Goal: Information Seeking & Learning: Learn about a topic

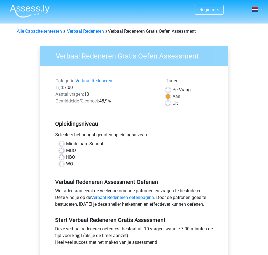
click at [73, 156] on label "HBO" at bounding box center [70, 157] width 9 height 7
click at [64, 156] on input "HBO" at bounding box center [61, 157] width 4 height 6
radio input "true"
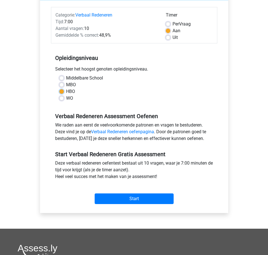
scroll to position [131, 0]
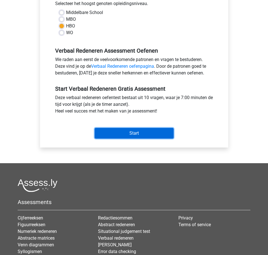
click at [171, 132] on input "Start" at bounding box center [134, 133] width 79 height 11
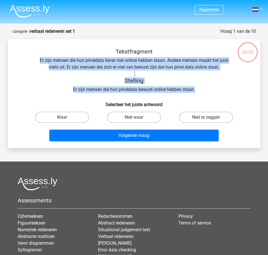
drag, startPoint x: 35, startPoint y: 57, endPoint x: 202, endPoint y: 92, distance: 170.3
click at [202, 92] on div "Tekstfragment Er zijn mensen die hun privédata liever niet online hebben staan.…" at bounding box center [134, 70] width 234 height 45
copy div "Er zijn mensen die hun privédata liever niet online hebben staan. Andere mensen…"
click at [63, 115] on label "Waar" at bounding box center [62, 117] width 54 height 11
click at [63, 117] on input "Waar" at bounding box center [64, 119] width 4 height 4
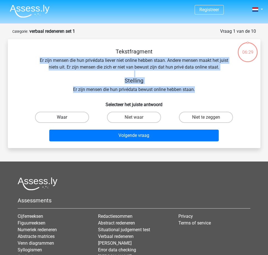
radio input "true"
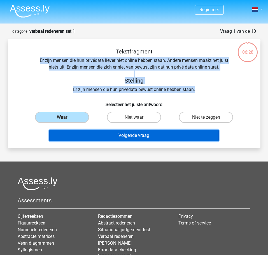
click at [107, 133] on button "Volgende vraag" at bounding box center [133, 135] width 169 height 12
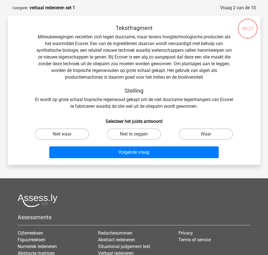
scroll to position [28, 0]
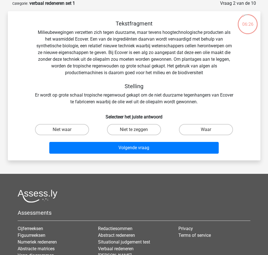
click at [38, 34] on div "Tekstfragment Milieubewegingen verzetten zich tegen duurzame, maar tevens hoogt…" at bounding box center [134, 62] width 234 height 85
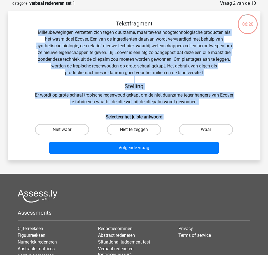
drag, startPoint x: 37, startPoint y: 32, endPoint x: 249, endPoint y: 125, distance: 231.3
click at [249, 125] on div "Tekstfragment Milieubewegingen verzetten zich tegen duurzame, maar tevens hoogt…" at bounding box center [134, 88] width 248 height 136
copy div "Milieubewegingen verzetten zich tegen duurzame, maar tevens hoogtechnologische …"
click at [192, 131] on label "Waar" at bounding box center [206, 129] width 54 height 11
click at [206, 131] on input "Waar" at bounding box center [208, 131] width 4 height 4
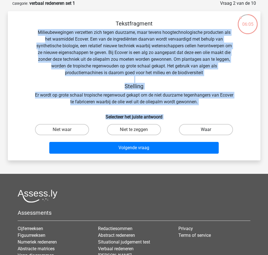
radio input "true"
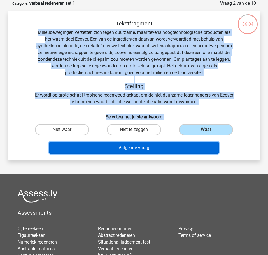
click at [169, 145] on button "Volgende vraag" at bounding box center [133, 148] width 169 height 12
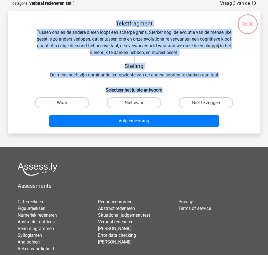
drag, startPoint x: 109, startPoint y: 23, endPoint x: 217, endPoint y: 86, distance: 125.3
click at [217, 86] on div "Tekstfragment Tussen ons en de andere dieren loopt een scherpe grens. Sterker n…" at bounding box center [134, 74] width 248 height 109
copy div "Tekstfragment Tussen ons en de andere dieren loopt een scherpe grens. Sterker n…"
click at [63, 103] on input "Waar" at bounding box center [64, 105] width 4 height 4
radio input "true"
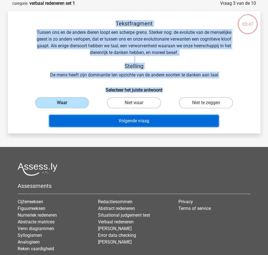
click at [95, 116] on button "Volgende vraag" at bounding box center [133, 121] width 169 height 12
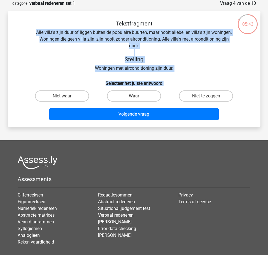
drag, startPoint x: 36, startPoint y: 33, endPoint x: 239, endPoint y: 105, distance: 215.8
click at [239, 105] on div "Tekstfragment Alle villa's zijn duur of liggen buiten de populaire buurten, maa…" at bounding box center [134, 71] width 248 height 102
copy div "Alle villa's zijn duur of liggen buiten de populaire buurten, maar nooit allebe…"
click at [68, 96] on label "Niet waar" at bounding box center [62, 95] width 54 height 11
click at [65, 96] on input "Niet waar" at bounding box center [64, 98] width 4 height 4
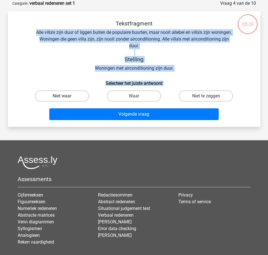
radio input "true"
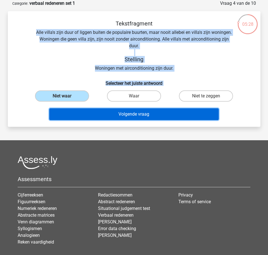
click at [99, 112] on button "Volgende vraag" at bounding box center [133, 114] width 169 height 12
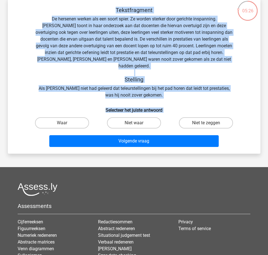
scroll to position [35, 0]
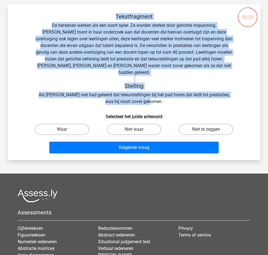
drag, startPoint x: 115, startPoint y: 13, endPoint x: 206, endPoint y: 97, distance: 123.3
click at [205, 97] on div "Tekstfragment De hersenen werken als een soort spier. Ze worden sterker door ge…" at bounding box center [134, 59] width 234 height 92
copy div "Tekstfragment De hersenen werken als een soort spier. Ze worden sterker door ge…"
click at [76, 125] on label "Waar" at bounding box center [62, 129] width 54 height 11
click at [65, 129] on input "Waar" at bounding box center [64, 131] width 4 height 4
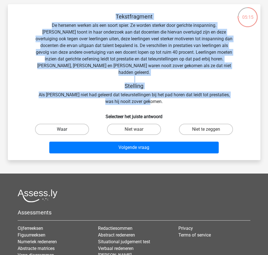
radio input "true"
click at [83, 96] on div "Tekstfragment De hersenen werken als een soort spier. Ze worden sterker door ge…" at bounding box center [134, 59] width 234 height 92
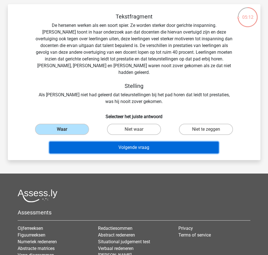
click at [84, 142] on button "Volgende vraag" at bounding box center [133, 148] width 169 height 12
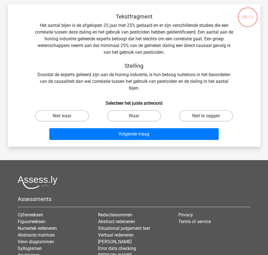
scroll to position [28, 0]
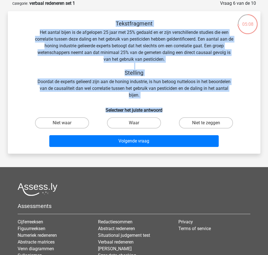
drag, startPoint x: 76, startPoint y: 26, endPoint x: 231, endPoint y: 102, distance: 172.5
click at [231, 102] on div "Tekstfragment Het aantal bijen is de afgelopen 25 jaar met 25% gedaald en er zi…" at bounding box center [134, 84] width 248 height 129
copy div "Tekstfragment Het aantal bijen is de afgelopen 25 jaar met 25% gedaald en er zi…"
click at [58, 124] on label "Niet waar" at bounding box center [62, 122] width 54 height 11
click at [62, 124] on input "Niet waar" at bounding box center [64, 125] width 4 height 4
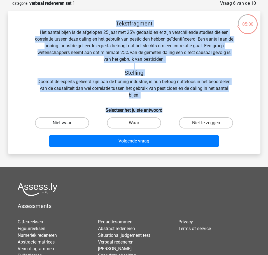
radio input "true"
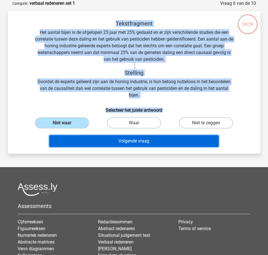
click at [118, 142] on button "Volgende vraag" at bounding box center [133, 141] width 169 height 12
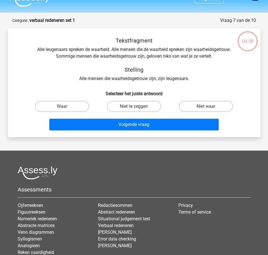
scroll to position [0, 0]
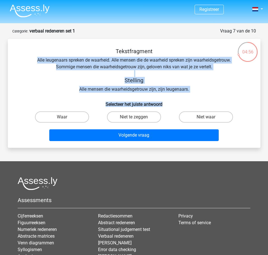
drag, startPoint x: 35, startPoint y: 60, endPoint x: 202, endPoint y: 99, distance: 171.4
click at [202, 99] on div "Tekstfragment Alle leugenaars spreken de waarheid. Alle mensen die de waarheid …" at bounding box center [134, 95] width 248 height 95
copy div "Alle leugenaars spreken de waarheid. Alle mensen die de waarheid spreken zijn w…"
click at [207, 114] on label "Niet waar" at bounding box center [206, 116] width 54 height 11
click at [207, 117] on input "Niet waar" at bounding box center [208, 119] width 4 height 4
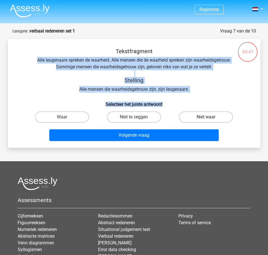
radio input "true"
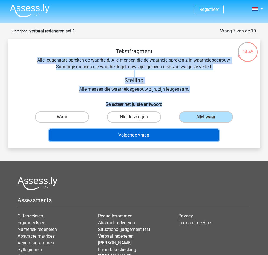
click at [167, 136] on button "Volgende vraag" at bounding box center [133, 135] width 169 height 12
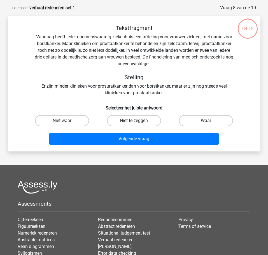
scroll to position [28, 0]
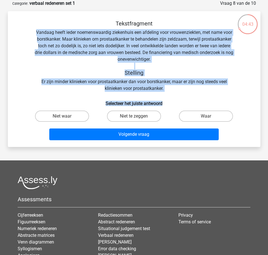
drag, startPoint x: 37, startPoint y: 33, endPoint x: 169, endPoint y: 94, distance: 145.4
click at [169, 94] on div "Tekstfragment Vandaag heeft ieder noemenswaardig ziekenhuis een afdeling voor v…" at bounding box center [134, 81] width 248 height 122
copy div "Vandaag heeft ieder noemenswaardig ziekenhuis een afdeling voor vrouwenziekten,…"
click at [56, 116] on label "Niet waar" at bounding box center [62, 115] width 54 height 11
click at [62, 116] on input "Niet waar" at bounding box center [64, 118] width 4 height 4
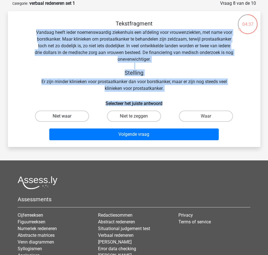
radio input "true"
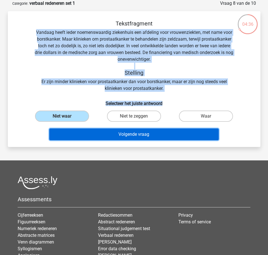
click at [70, 133] on button "Volgende vraag" at bounding box center [133, 134] width 169 height 12
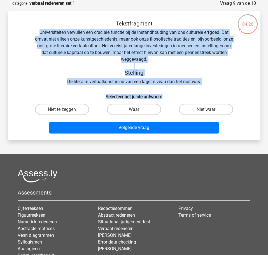
drag, startPoint x: 39, startPoint y: 31, endPoint x: 231, endPoint y: 89, distance: 200.8
click at [227, 89] on div "Tekstfragment Universiteiten vervullen een cruciale functie bij de instandhoudi…" at bounding box center [134, 78] width 248 height 116
copy div "Universiteiten vervullen een cruciale functie bij de instandhouding van ons cul…"
click at [56, 111] on label "Niet te zeggen" at bounding box center [62, 109] width 54 height 11
click at [62, 111] on input "Niet te zeggen" at bounding box center [64, 111] width 4 height 4
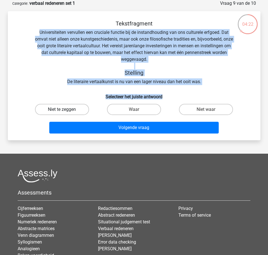
radio input "true"
drag, startPoint x: 129, startPoint y: 110, endPoint x: 138, endPoint y: 112, distance: 9.6
click at [129, 110] on label "Waar" at bounding box center [134, 109] width 54 height 11
click at [134, 110] on input "Waar" at bounding box center [136, 111] width 4 height 4
radio input "true"
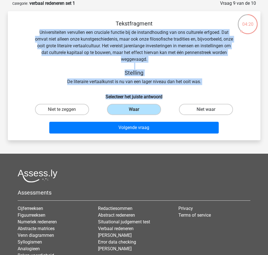
click at [201, 111] on label "Niet waar" at bounding box center [206, 109] width 54 height 11
click at [206, 111] on input "Niet waar" at bounding box center [208, 111] width 4 height 4
radio input "true"
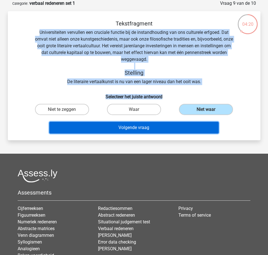
click at [183, 125] on button "Volgende vraag" at bounding box center [133, 128] width 169 height 12
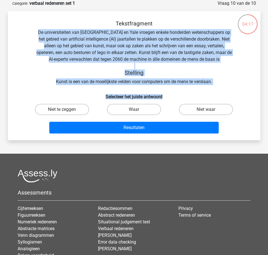
drag, startPoint x: 34, startPoint y: 31, endPoint x: 181, endPoint y: 91, distance: 159.3
click at [181, 91] on div "Tekstfragment De universiteiten van Oxford en Yale vroegen enkele honderden wet…" at bounding box center [134, 78] width 248 height 116
copy div "De universiteiten van Oxford en Yale vroegen enkele honderden wetenschappers op…"
click at [130, 108] on label "Waar" at bounding box center [134, 109] width 54 height 11
click at [134, 109] on input "Waar" at bounding box center [136, 111] width 4 height 4
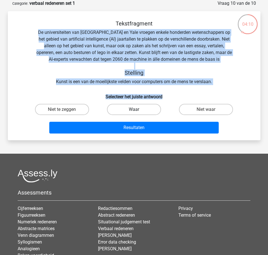
radio input "true"
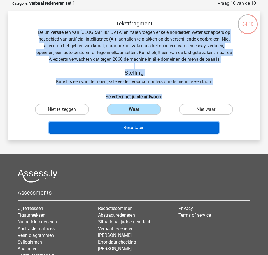
click at [130, 126] on button "Resultaten" at bounding box center [133, 128] width 169 height 12
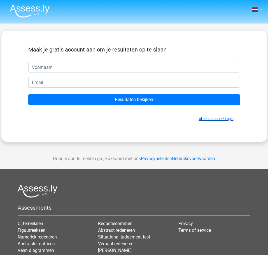
click at [213, 119] on link "Al een account? Login" at bounding box center [216, 119] width 35 height 4
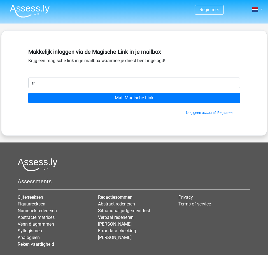
type input "rrichard.de.jongg@gmail.com"
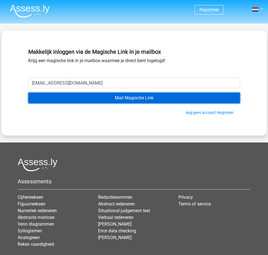
click at [83, 98] on input "Mail Magische Link" at bounding box center [133, 98] width 211 height 11
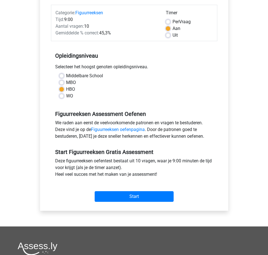
scroll to position [76, 0]
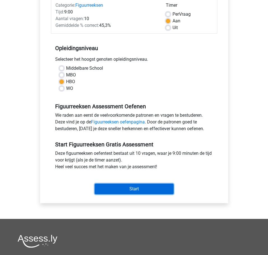
click at [148, 191] on input "Start" at bounding box center [134, 188] width 79 height 11
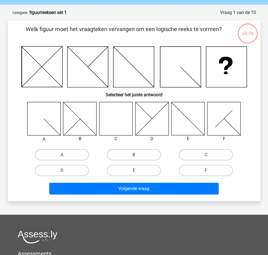
scroll to position [19, 0]
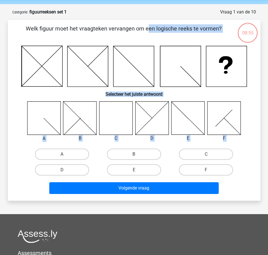
drag, startPoint x: 19, startPoint y: 26, endPoint x: 251, endPoint y: 190, distance: 283.8
click at [251, 190] on div "Welk figuur moet het vraagteken vervangen om een logische reeks te vormen? Sele…" at bounding box center [134, 109] width 248 height 171
copy div "Welk figuur moet het vraagteken vervangen om een logische reeks te vormen? Sele…"
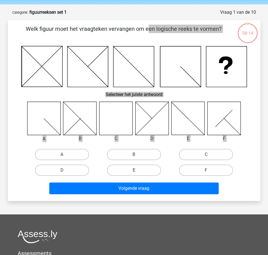
scroll to position [19, 0]
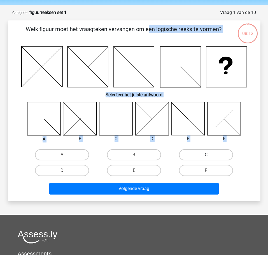
click at [196, 154] on label "C" at bounding box center [206, 154] width 54 height 11
click at [206, 155] on input "C" at bounding box center [208, 157] width 4 height 4
radio input "true"
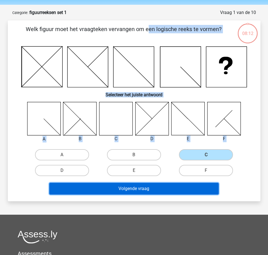
click at [176, 186] on button "Volgende vraag" at bounding box center [133, 189] width 169 height 12
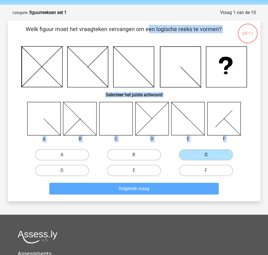
scroll to position [28, 0]
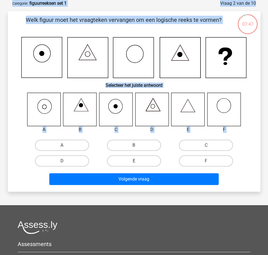
click at [122, 157] on label "E" at bounding box center [134, 160] width 54 height 11
click at [134, 161] on input "E" at bounding box center [136, 163] width 4 height 4
radio input "true"
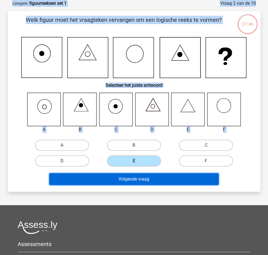
click at [152, 176] on button "Volgende vraag" at bounding box center [133, 179] width 169 height 12
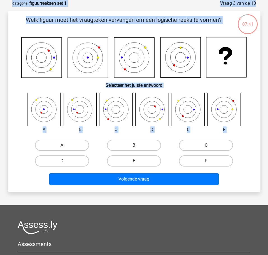
scroll to position [27, 0]
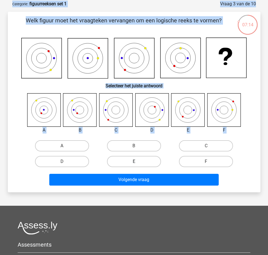
click at [127, 159] on label "E" at bounding box center [134, 161] width 54 height 11
click at [134, 161] on input "E" at bounding box center [136, 163] width 4 height 4
radio input "true"
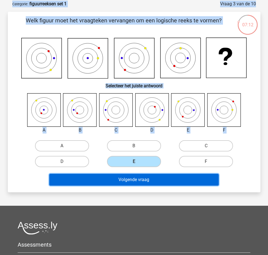
click at [151, 179] on button "Volgende vraag" at bounding box center [133, 180] width 169 height 12
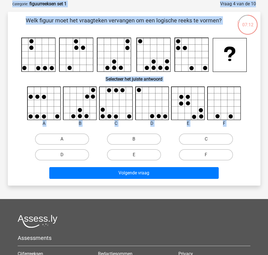
scroll to position [28, 0]
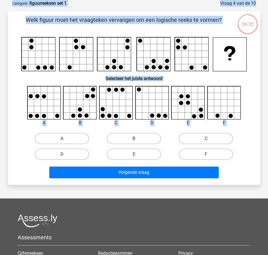
click at [96, 138] on div "B" at bounding box center [61, 138] width 67 height 11
click at [142, 136] on label "B" at bounding box center [134, 138] width 54 height 11
click at [137, 138] on input "B" at bounding box center [136, 140] width 4 height 4
radio input "true"
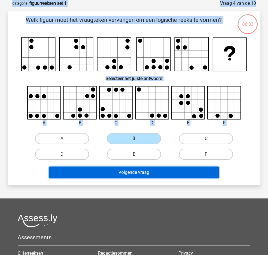
click at [142, 174] on button "Volgende vraag" at bounding box center [133, 172] width 169 height 12
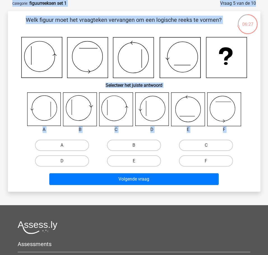
scroll to position [27, 0]
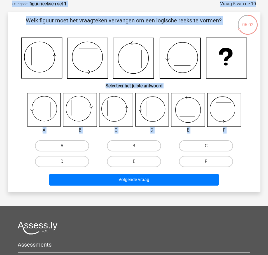
click at [54, 142] on label "A" at bounding box center [62, 145] width 54 height 11
click at [62, 146] on input "A" at bounding box center [64, 148] width 4 height 4
radio input "true"
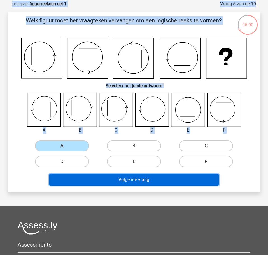
click at [115, 180] on button "Volgende vraag" at bounding box center [133, 180] width 169 height 12
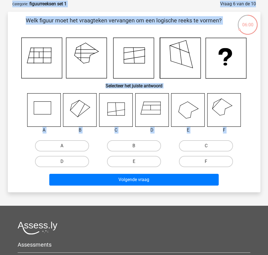
scroll to position [28, 0]
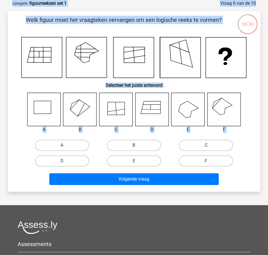
click at [217, 145] on label "C" at bounding box center [206, 145] width 54 height 11
click at [209, 145] on input "C" at bounding box center [208, 147] width 4 height 4
radio input "true"
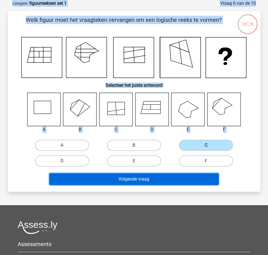
click at [130, 176] on button "Volgende vraag" at bounding box center [133, 179] width 169 height 12
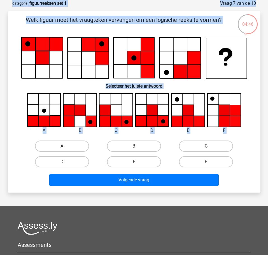
click at [127, 159] on label "E" at bounding box center [134, 161] width 54 height 11
click at [134, 162] on input "E" at bounding box center [136, 164] width 4 height 4
radio input "true"
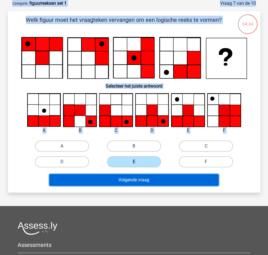
click at [153, 181] on button "Volgende vraag" at bounding box center [133, 180] width 169 height 12
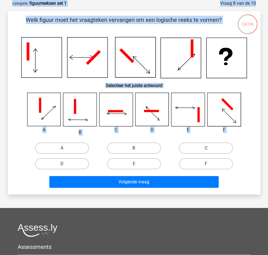
click at [207, 150] on input "C" at bounding box center [208, 150] width 4 height 4
radio input "true"
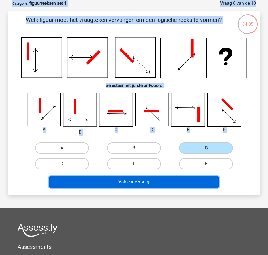
click at [176, 180] on button "Volgende vraag" at bounding box center [133, 182] width 169 height 12
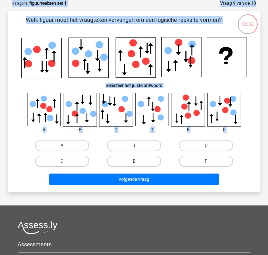
click at [56, 141] on label "A" at bounding box center [62, 145] width 54 height 11
click at [62, 145] on input "A" at bounding box center [64, 147] width 4 height 4
radio input "true"
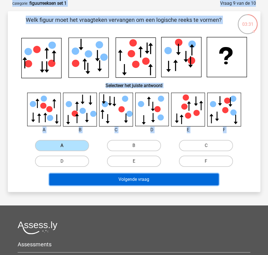
click at [121, 178] on button "Volgende vraag" at bounding box center [133, 179] width 169 height 12
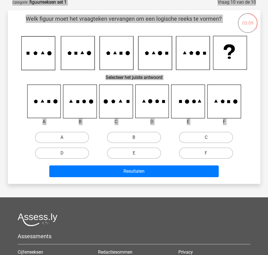
scroll to position [31, 0]
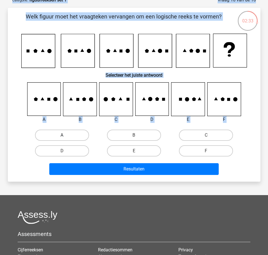
click at [71, 131] on label "A" at bounding box center [62, 134] width 54 height 11
click at [65, 135] on input "A" at bounding box center [64, 137] width 4 height 4
radio input "true"
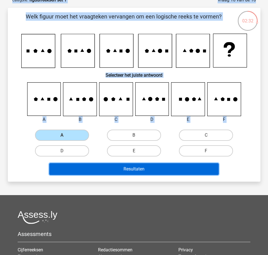
click at [93, 167] on button "Resultaten" at bounding box center [133, 169] width 169 height 12
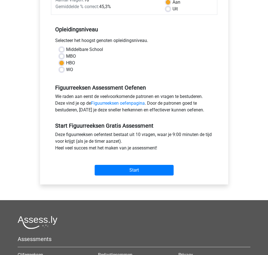
scroll to position [93, 0]
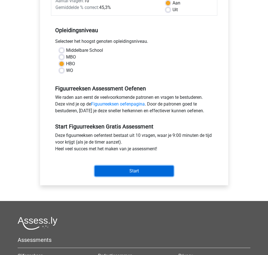
click at [114, 171] on input "Start" at bounding box center [134, 171] width 79 height 11
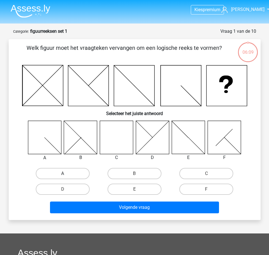
click at [76, 174] on label "A" at bounding box center [63, 173] width 54 height 11
click at [66, 174] on input "A" at bounding box center [65, 175] width 4 height 4
radio input "true"
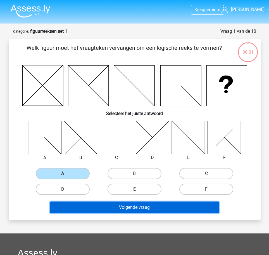
click at [127, 209] on button "Volgende vraag" at bounding box center [134, 207] width 169 height 12
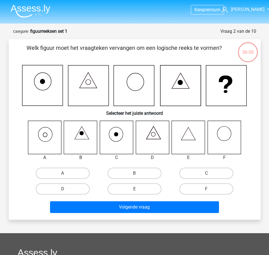
scroll to position [28, 0]
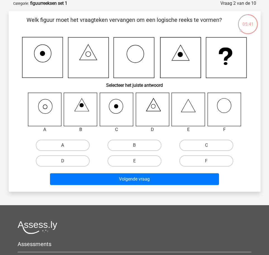
click at [68, 142] on label "A" at bounding box center [63, 145] width 54 height 11
click at [66, 145] on input "A" at bounding box center [65, 147] width 4 height 4
radio input "true"
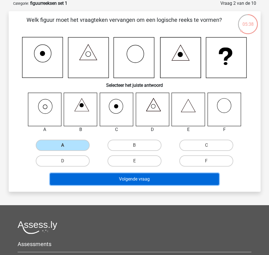
click at [140, 180] on button "Volgende vraag" at bounding box center [134, 179] width 169 height 12
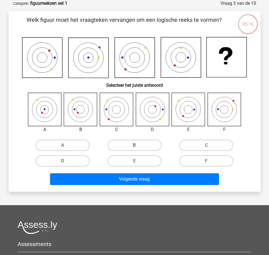
click at [140, 143] on label "B" at bounding box center [135, 145] width 54 height 11
click at [138, 145] on input "B" at bounding box center [137, 147] width 4 height 4
radio input "true"
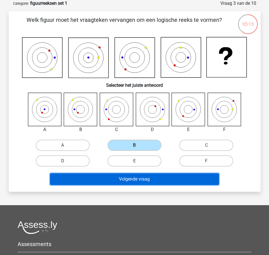
click at [149, 180] on button "Volgende vraag" at bounding box center [134, 179] width 169 height 12
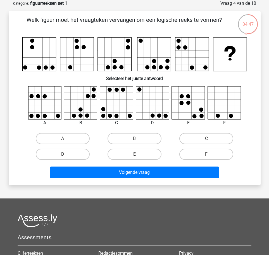
scroll to position [28, 0]
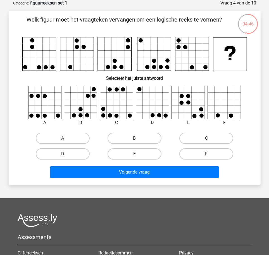
click at [194, 140] on label "C" at bounding box center [207, 138] width 54 height 11
click at [207, 140] on input "C" at bounding box center [209, 140] width 4 height 4
radio input "true"
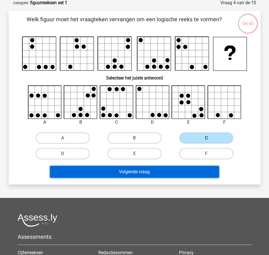
click at [140, 174] on button "Volgende vraag" at bounding box center [134, 172] width 169 height 12
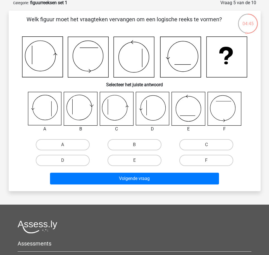
scroll to position [28, 0]
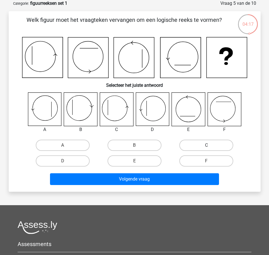
click at [204, 141] on label "C" at bounding box center [207, 145] width 54 height 11
click at [207, 145] on input "C" at bounding box center [209, 147] width 4 height 4
radio input "true"
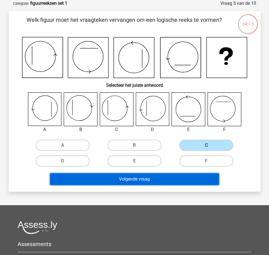
click at [144, 178] on button "Volgende vraag" at bounding box center [134, 179] width 169 height 12
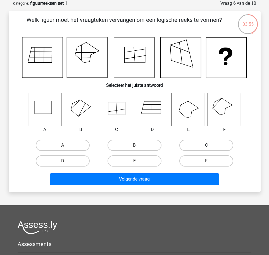
click at [188, 144] on label "C" at bounding box center [207, 145] width 54 height 11
click at [207, 145] on input "C" at bounding box center [209, 147] width 4 height 4
radio input "true"
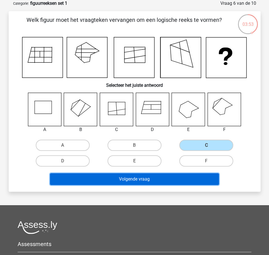
click at [171, 182] on button "Volgende vraag" at bounding box center [134, 179] width 169 height 12
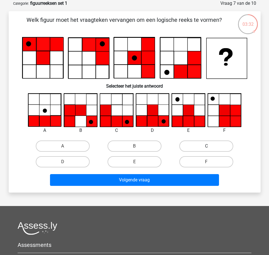
click at [206, 147] on label "C" at bounding box center [207, 145] width 54 height 11
click at [207, 147] on input "C" at bounding box center [209, 148] width 4 height 4
radio input "true"
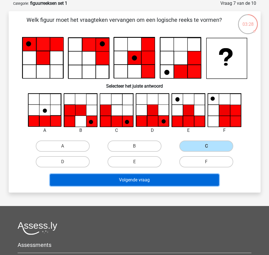
click at [172, 181] on button "Volgende vraag" at bounding box center [134, 180] width 169 height 12
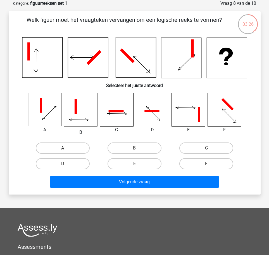
scroll to position [28, 0]
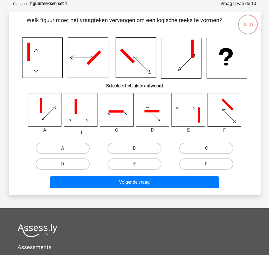
click at [205, 146] on label "C" at bounding box center [207, 148] width 54 height 11
click at [207, 148] on input "C" at bounding box center [209, 150] width 4 height 4
radio input "true"
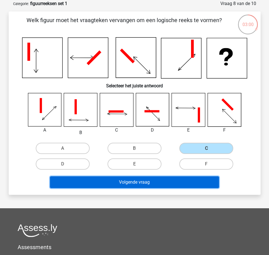
click at [188, 184] on button "Volgende vraag" at bounding box center [134, 182] width 169 height 12
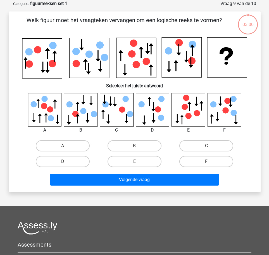
scroll to position [28, 0]
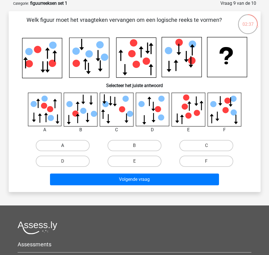
click at [47, 140] on label "A" at bounding box center [63, 145] width 54 height 11
click at [63, 145] on input "A" at bounding box center [65, 147] width 4 height 4
radio input "true"
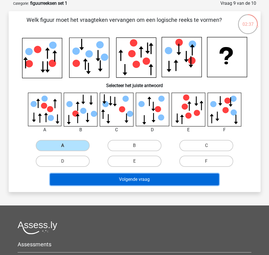
click at [123, 180] on button "Volgende vraag" at bounding box center [134, 179] width 169 height 12
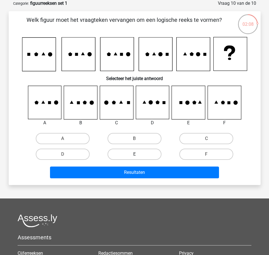
click at [121, 155] on label "E" at bounding box center [135, 154] width 54 height 11
click at [135, 155] on input "E" at bounding box center [137, 156] width 4 height 4
radio input "true"
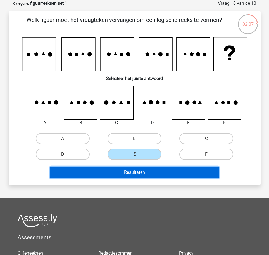
click at [131, 169] on button "Resultaten" at bounding box center [134, 172] width 169 height 12
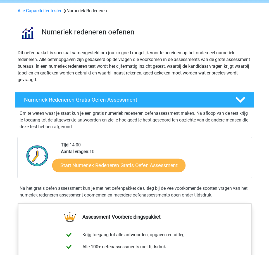
scroll to position [35, 0]
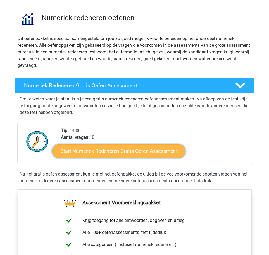
click at [109, 150] on link "Start Numeriek Redeneren Gratis Oefen Assessment" at bounding box center [118, 150] width 133 height 13
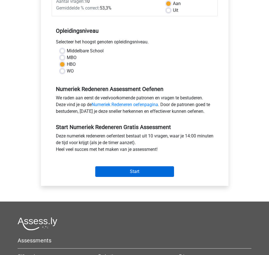
scroll to position [96, 0]
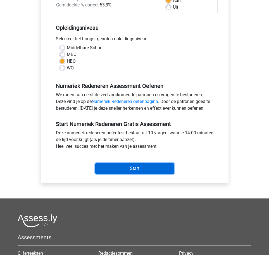
click at [127, 170] on input "Start" at bounding box center [134, 168] width 79 height 11
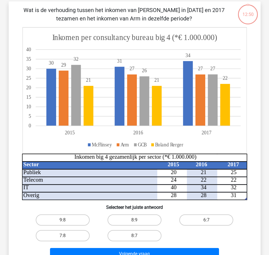
scroll to position [38, 0]
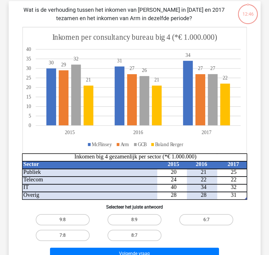
click at [137, 236] on input "8:7" at bounding box center [137, 237] width 4 height 4
radio input "true"
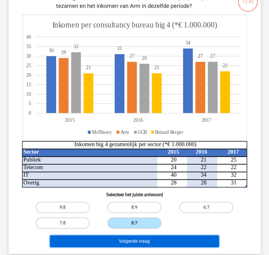
click at [137, 238] on button "Volgende vraag" at bounding box center [134, 241] width 169 height 12
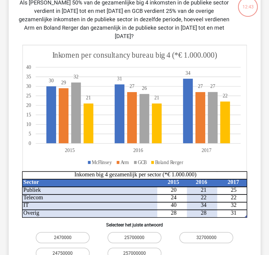
scroll to position [45, 0]
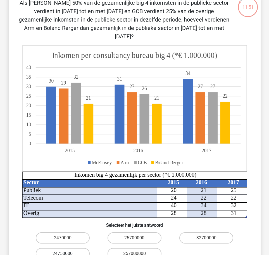
click at [75, 248] on label "24750000" at bounding box center [63, 253] width 54 height 11
click at [66, 253] on input "24750000" at bounding box center [65, 255] width 4 height 4
radio input "true"
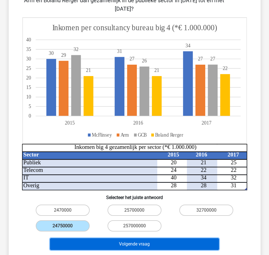
click at [149, 238] on button "Volgende vraag" at bounding box center [134, 244] width 169 height 12
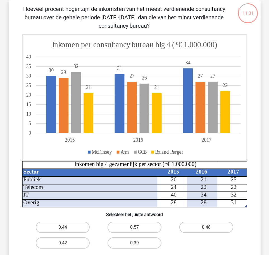
scroll to position [40, 0]
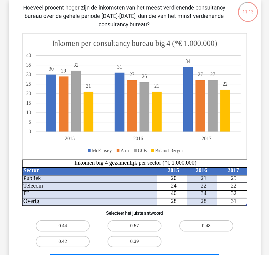
click at [212, 224] on label "0.48" at bounding box center [207, 225] width 54 height 11
click at [210, 226] on input "0.48" at bounding box center [209, 228] width 4 height 4
radio input "true"
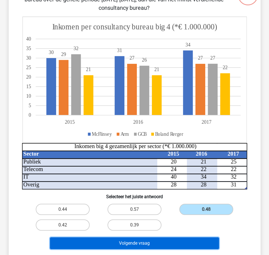
click at [196, 243] on button "Volgende vraag" at bounding box center [134, 243] width 169 height 12
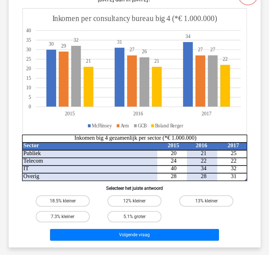
scroll to position [28, 0]
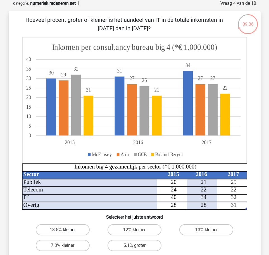
click at [69, 230] on label "18.5% kleiner" at bounding box center [63, 229] width 54 height 11
click at [66, 230] on input "18.5% kleiner" at bounding box center [65, 232] width 4 height 4
radio input "true"
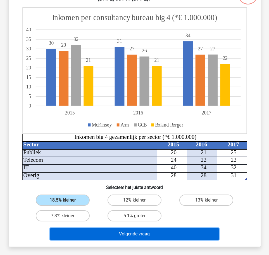
click at [107, 230] on button "Volgende vraag" at bounding box center [134, 234] width 169 height 12
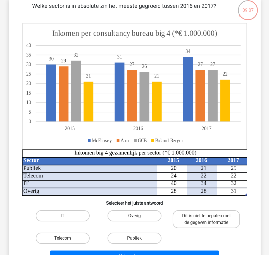
scroll to position [42, 0]
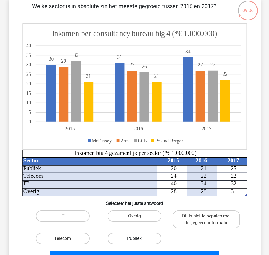
click at [140, 236] on label "Publiek" at bounding box center [135, 238] width 54 height 11
click at [138, 238] on input "Publiek" at bounding box center [137, 240] width 4 height 4
radio input "true"
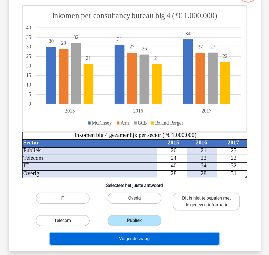
click at [140, 242] on button "Volgende vraag" at bounding box center [134, 239] width 169 height 12
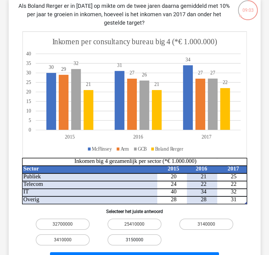
scroll to position [41, 0]
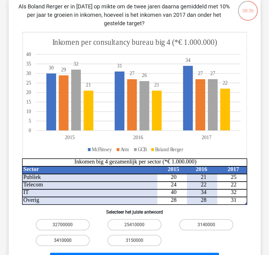
click at [81, 242] on label "3410000" at bounding box center [63, 240] width 54 height 11
click at [66, 242] on input "3410000" at bounding box center [65, 242] width 4 height 4
radio input "true"
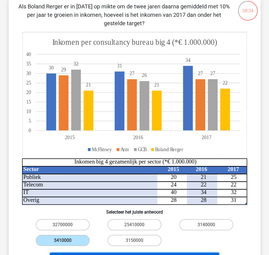
click at [93, 253] on button "Volgende vraag" at bounding box center [134, 259] width 169 height 12
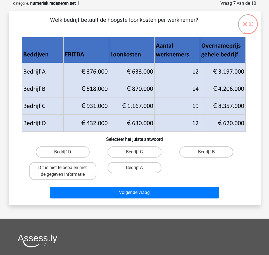
drag, startPoint x: 209, startPoint y: 152, endPoint x: 204, endPoint y: 158, distance: 8.3
click at [209, 152] on input "Bedrijf B" at bounding box center [209, 154] width 4 height 4
radio input "true"
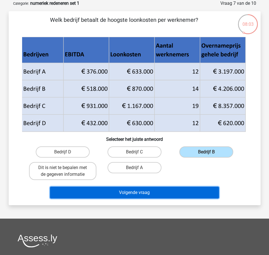
click at [182, 191] on button "Volgende vraag" at bounding box center [134, 193] width 169 height 12
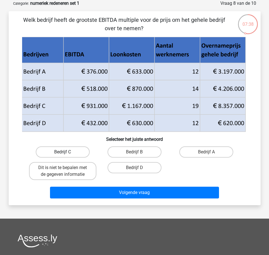
click at [83, 152] on label "Bedrijf C" at bounding box center [63, 151] width 54 height 11
click at [66, 152] on input "Bedrijf C" at bounding box center [65, 154] width 4 height 4
radio input "true"
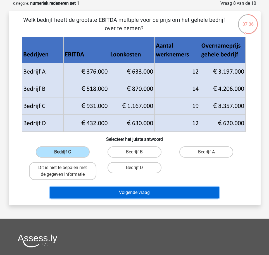
click at [100, 190] on button "Volgende vraag" at bounding box center [134, 193] width 169 height 12
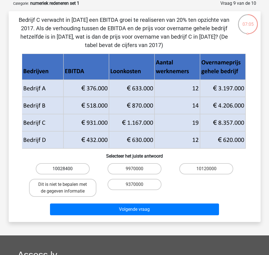
click at [81, 170] on label "10028400" at bounding box center [63, 168] width 54 height 11
click at [66, 170] on input "10028400" at bounding box center [65, 171] width 4 height 4
radio input "true"
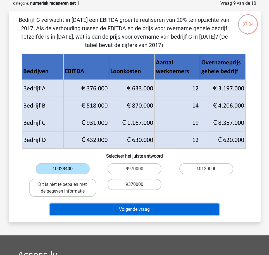
click at [102, 204] on button "Volgende vraag" at bounding box center [134, 209] width 169 height 12
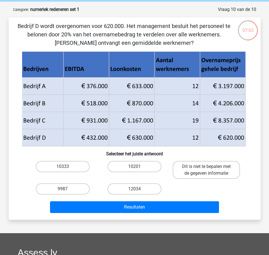
scroll to position [22, 0]
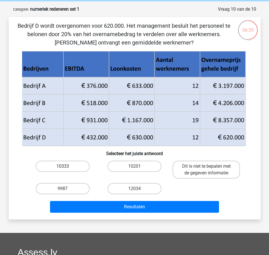
click at [61, 168] on label "10333" at bounding box center [63, 166] width 54 height 11
click at [63, 168] on input "10333" at bounding box center [65, 168] width 4 height 4
radio input "true"
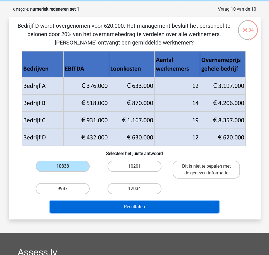
click at [100, 209] on button "Resultaten" at bounding box center [134, 207] width 169 height 12
